Goal: Find specific page/section: Find specific page/section

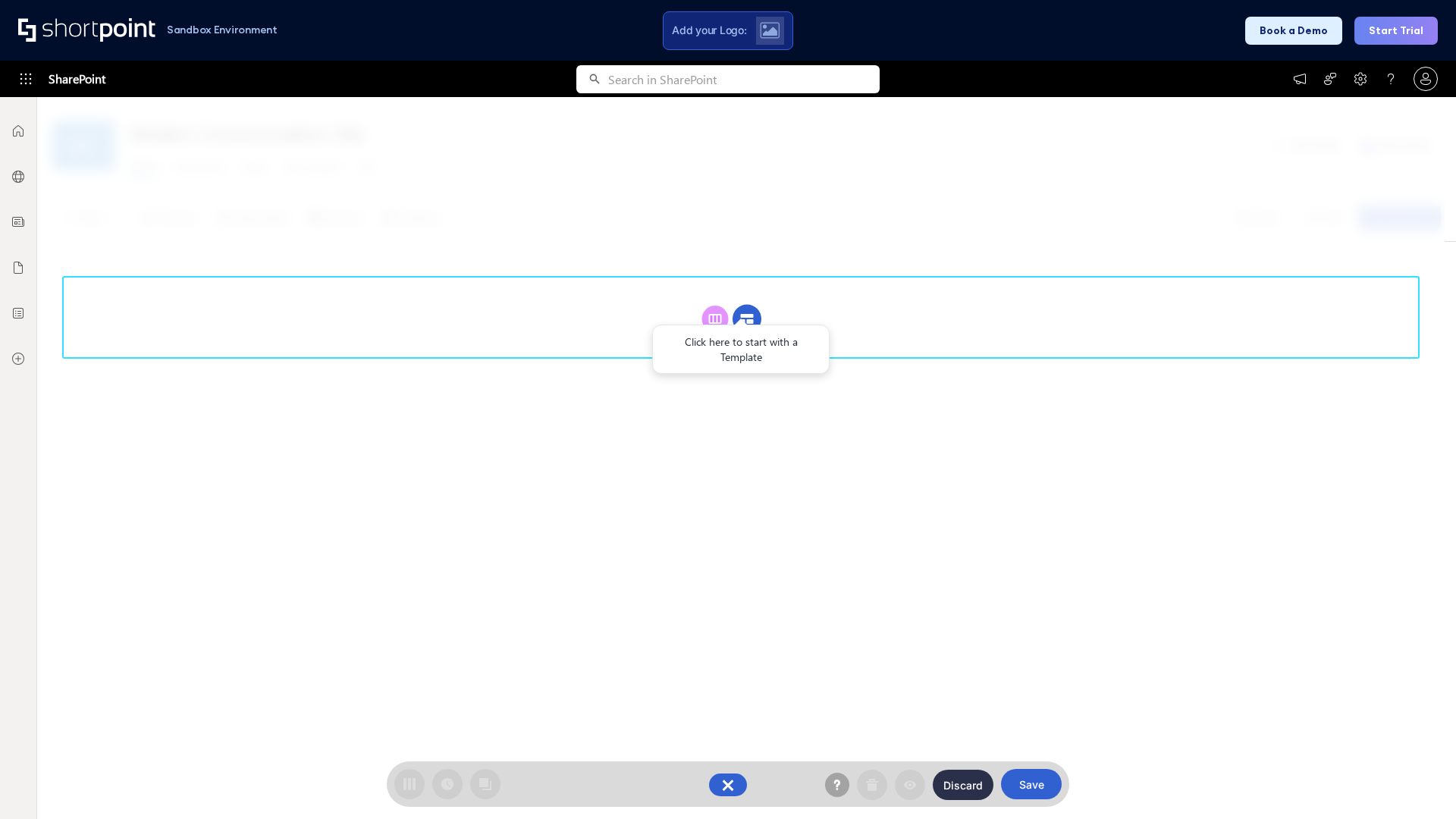
click at [747, 319] on circle at bounding box center [747, 319] width 29 height 29
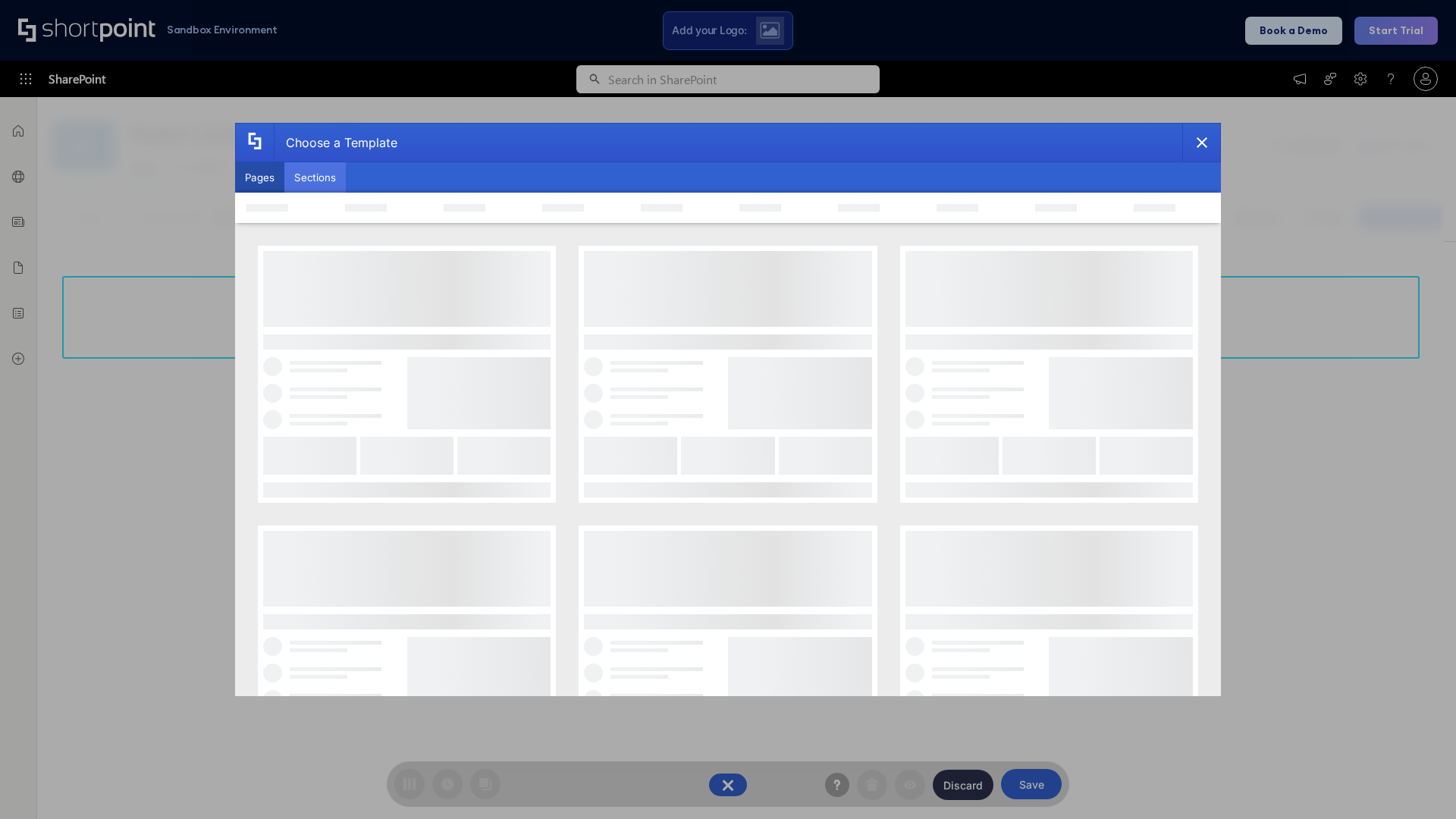
click at [315, 178] on button "Sections" at bounding box center [315, 178] width 61 height 31
type input "Cards"
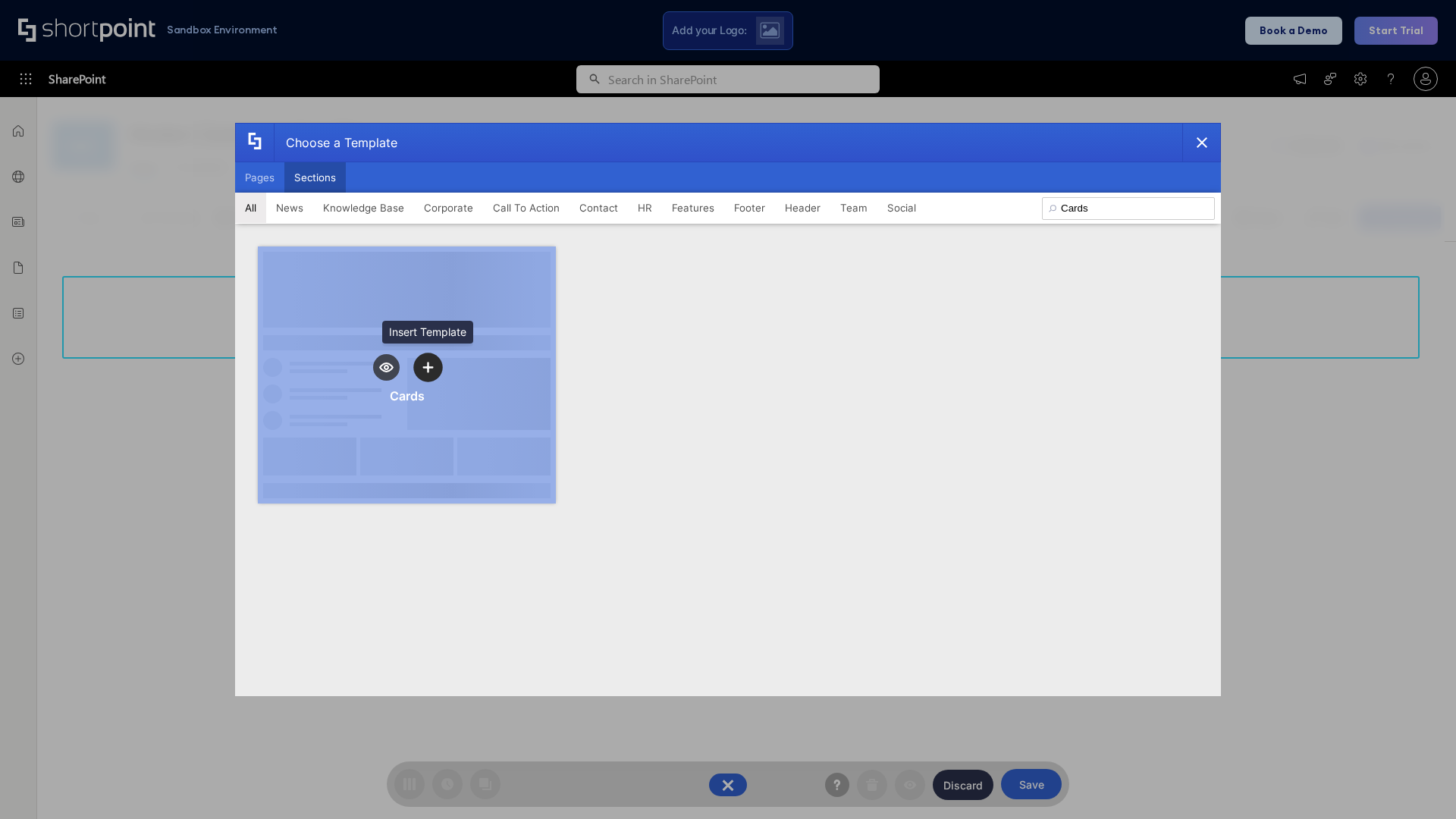
click at [428, 367] on icon "template selector" at bounding box center [427, 367] width 11 height 11
